Goal: Task Accomplishment & Management: Use online tool/utility

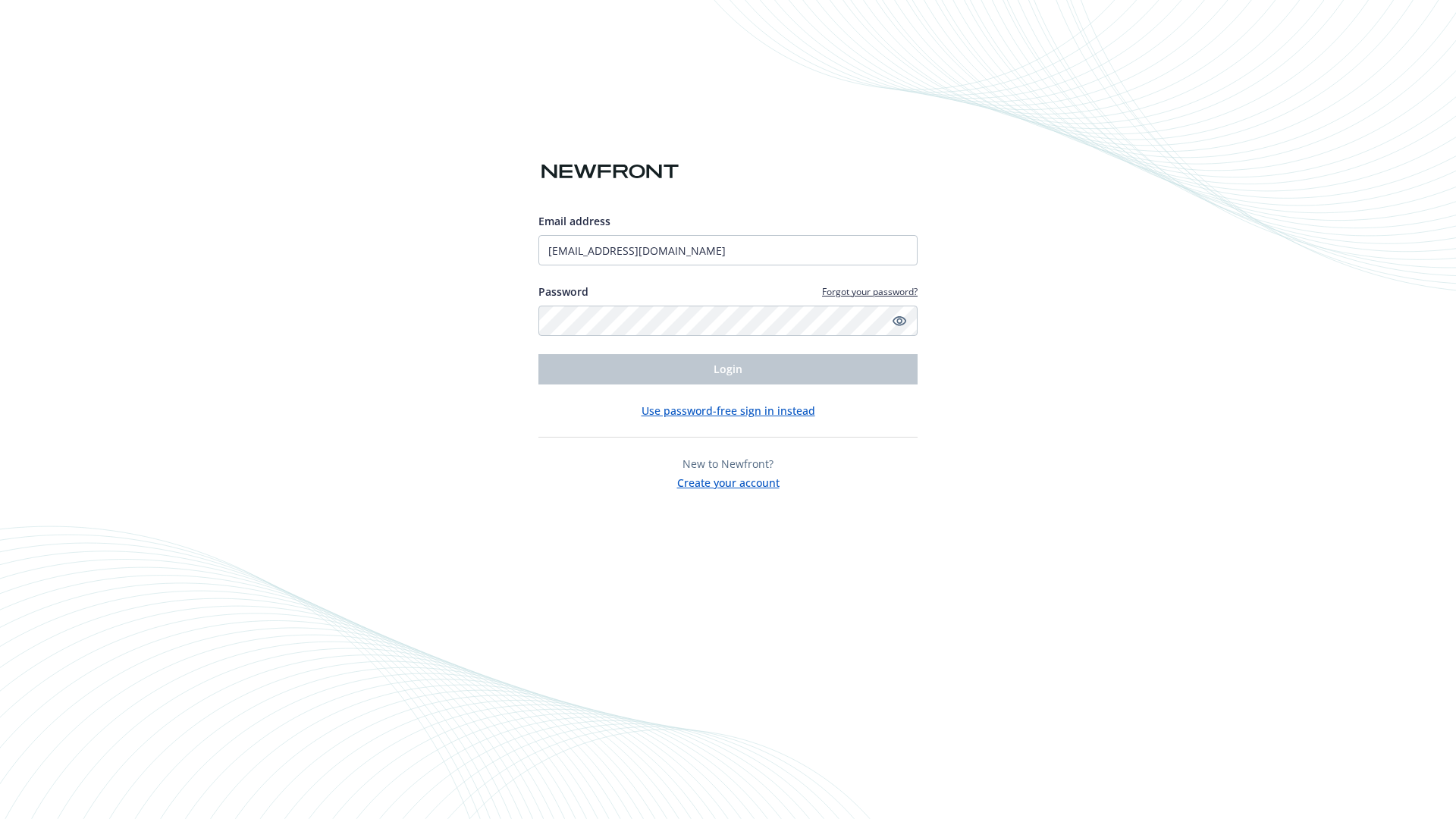
type input "[EMAIL_ADDRESS][DOMAIN_NAME]"
click at [728, 369] on span "Login" at bounding box center [728, 368] width 29 height 14
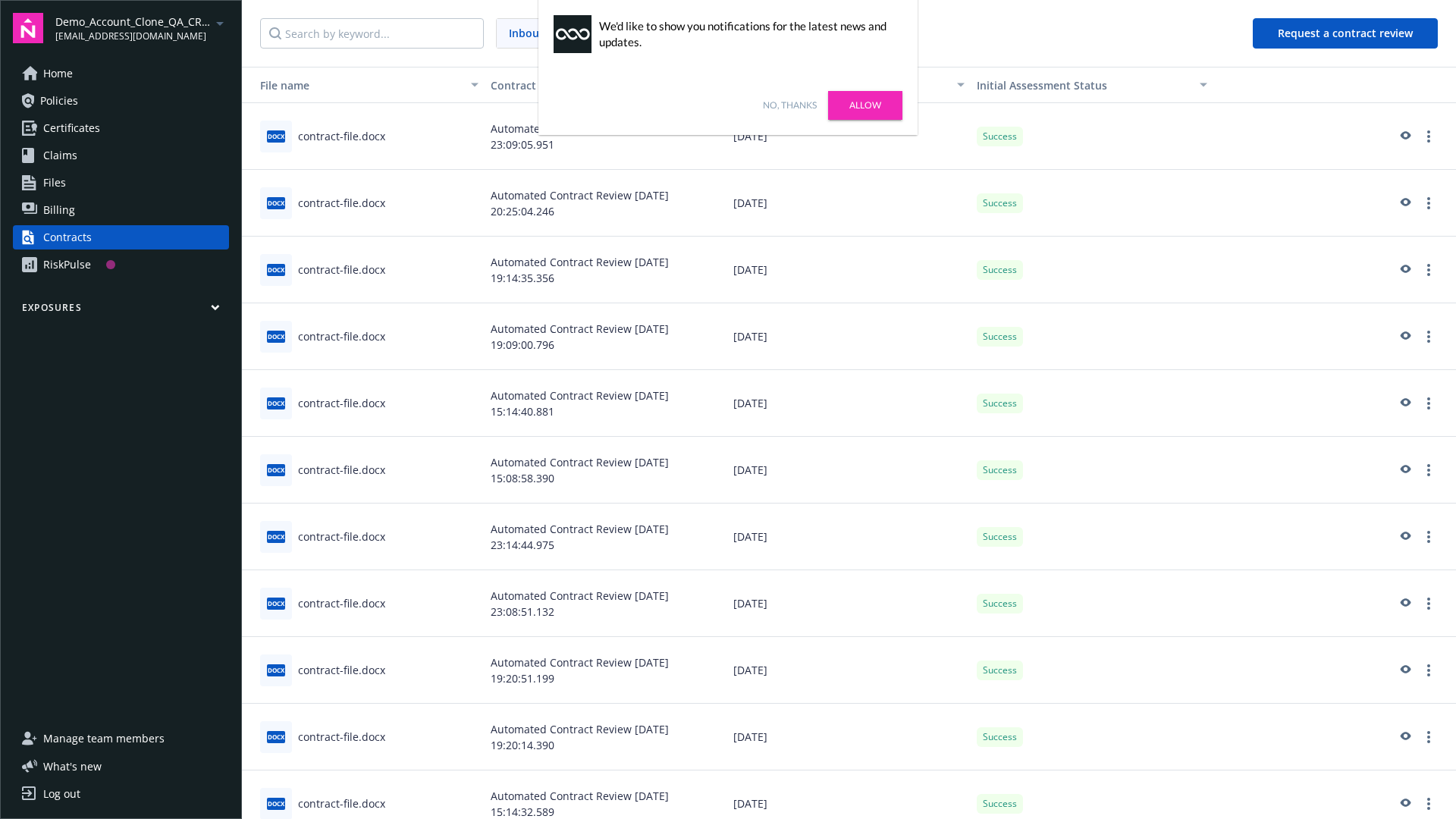
click at [789, 106] on link "No, thanks" at bounding box center [790, 106] width 54 height 14
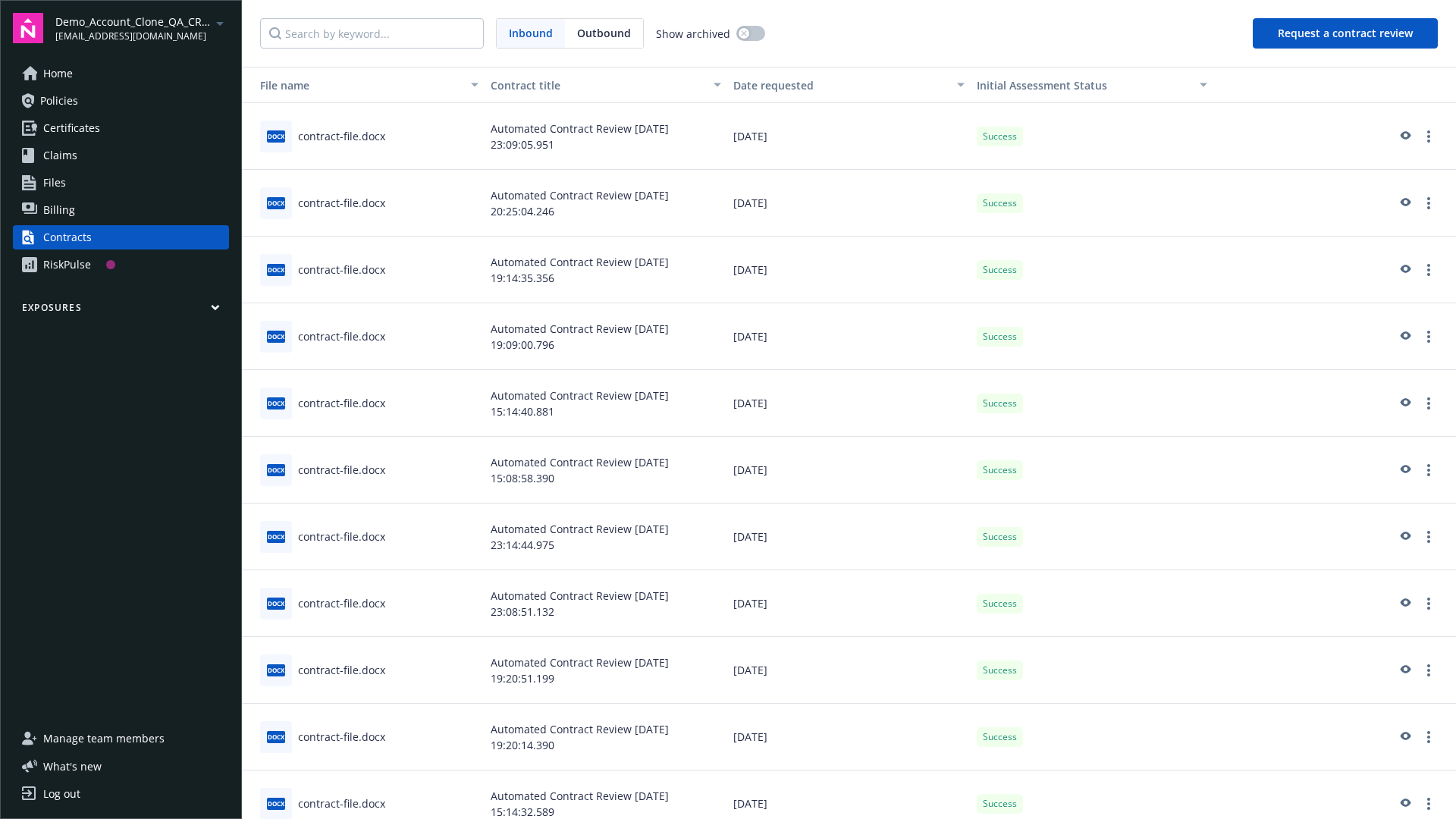
click at [1346, 34] on button "Request a contract review" at bounding box center [1345, 33] width 185 height 30
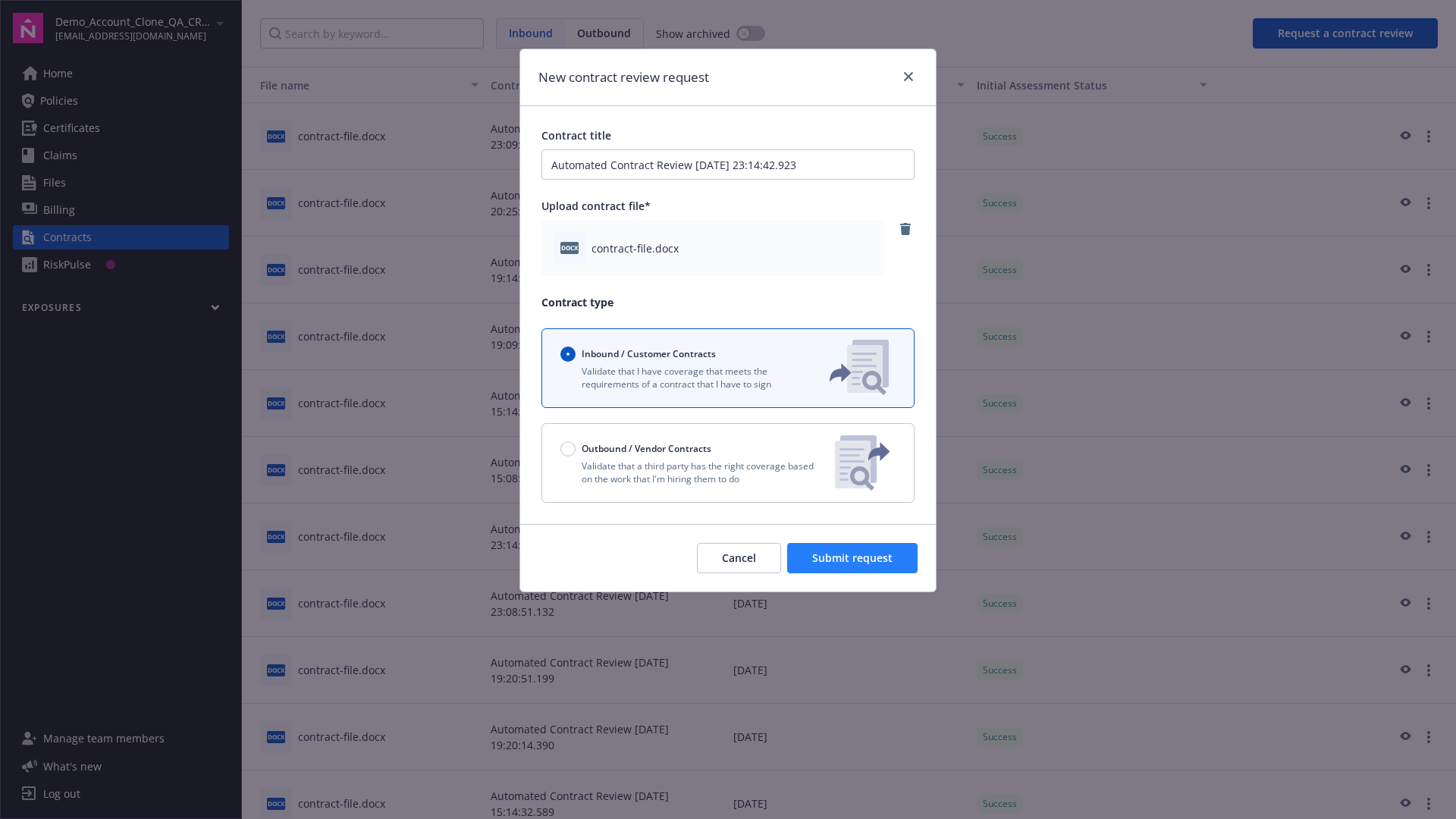
type input "Automated Contract Review [DATE] 23:14:42.923"
click at [853, 558] on span "Submit request" at bounding box center [853, 557] width 80 height 14
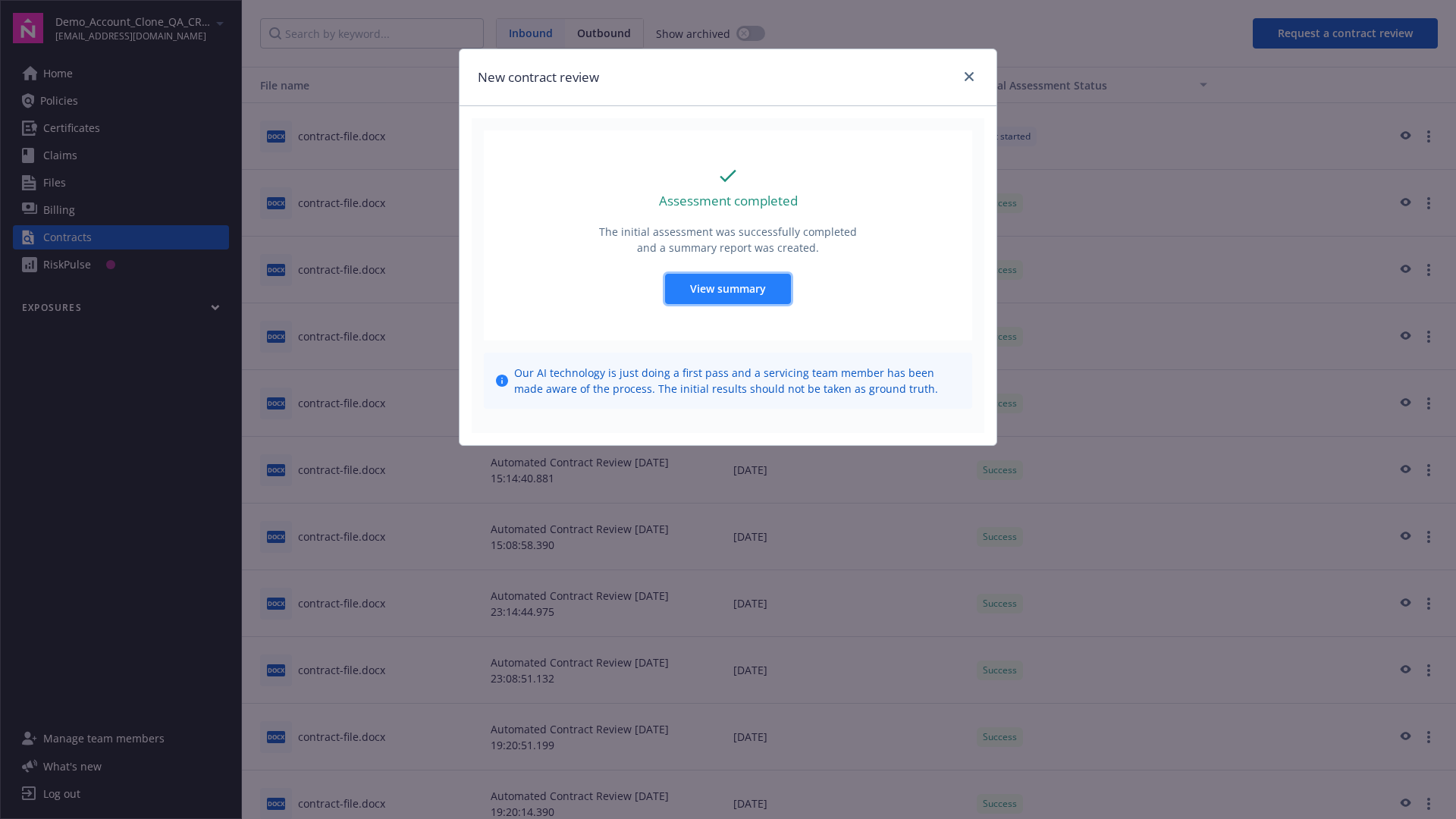
click at [728, 289] on span "View summary" at bounding box center [728, 288] width 76 height 14
